Goal: Task Accomplishment & Management: Use online tool/utility

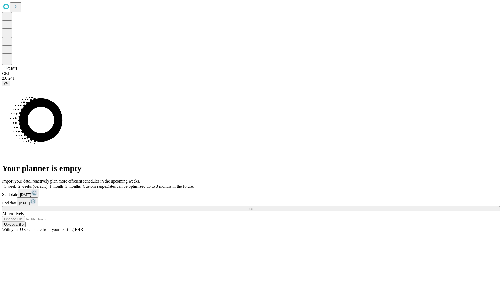
click at [255, 207] on span "Fetch" at bounding box center [250, 209] width 9 height 4
